Goal: Task Accomplishment & Management: Complete application form

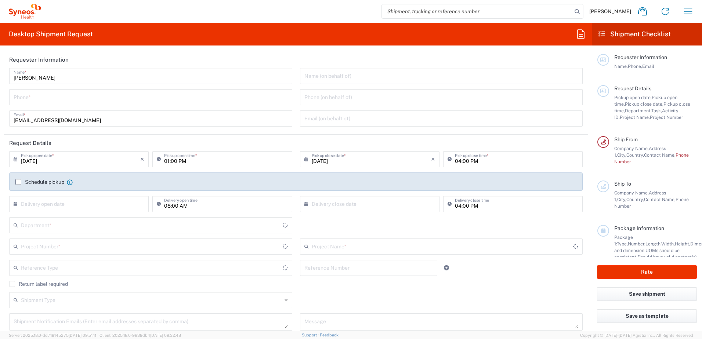
type input "3230"
type input "[GEOGRAPHIC_DATA] SAR [GEOGRAPHIC_DATA]"
type input "Syneos Health Hong Kong Ltd"
click at [141, 105] on div "Phone *" at bounding box center [150, 97] width 283 height 16
click at [146, 98] on input "tel" at bounding box center [151, 96] width 274 height 13
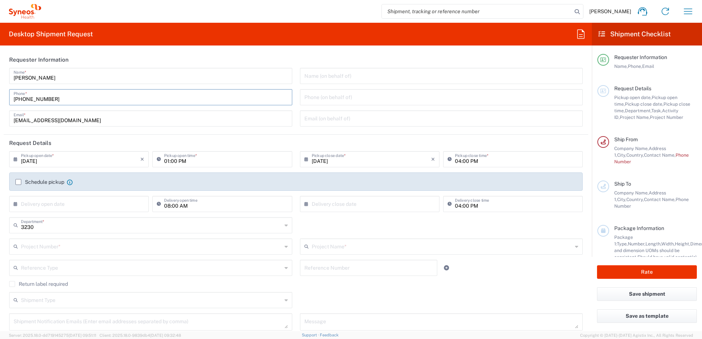
type input "[PHONE_NUMBER]"
click at [19, 183] on label "Schedule pickup" at bounding box center [39, 182] width 49 height 6
click at [18, 182] on input "Schedule pickup" at bounding box center [18, 182] width 0 height 0
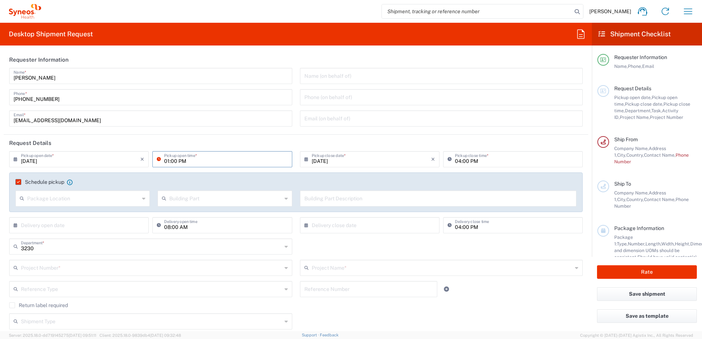
click at [165, 161] on input "01:00 PM" at bounding box center [225, 158] width 123 height 13
click at [168, 162] on input "02:59 PM" at bounding box center [225, 158] width 123 height 13
type input "03:00 PM"
click at [245, 141] on header "Request Details" at bounding box center [296, 143] width 585 height 17
